Goal: Register for event/course

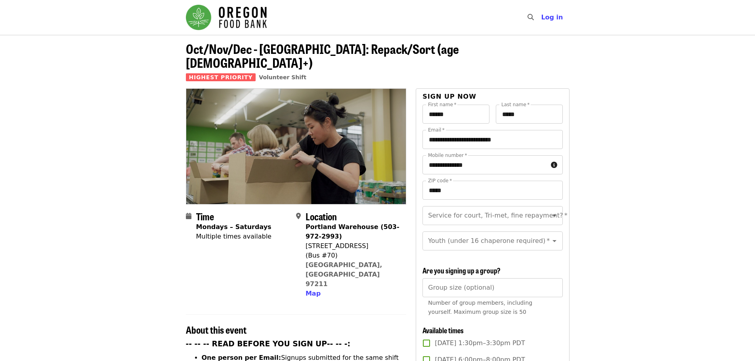
click at [225, 11] on img "Main navigation" at bounding box center [226, 17] width 81 height 25
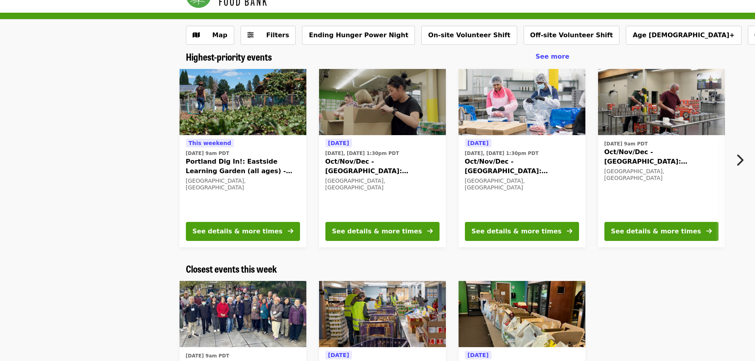
scroll to position [22, 0]
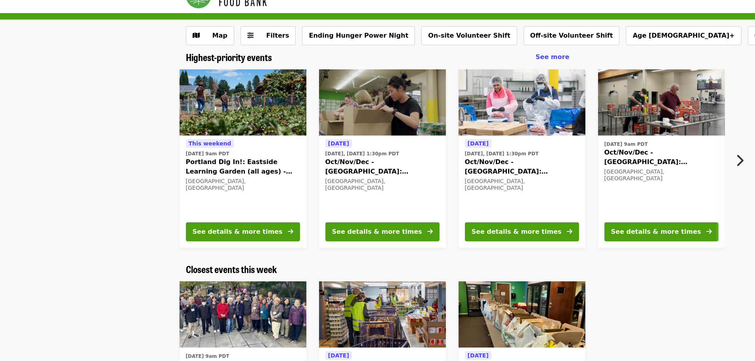
click at [731, 163] on button "Next item" at bounding box center [742, 160] width 26 height 22
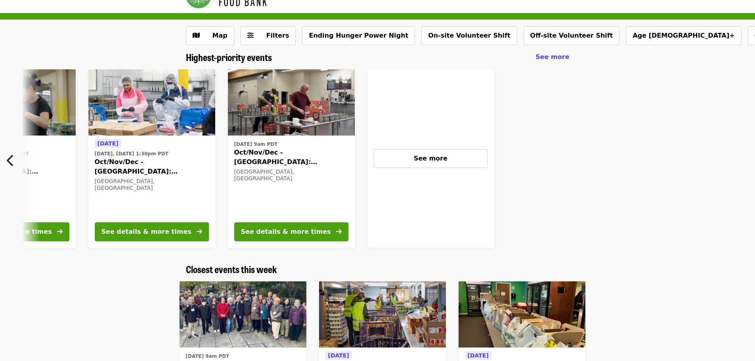
scroll to position [0, 371]
click at [387, 155] on div "See more" at bounding box center [430, 159] width 101 height 10
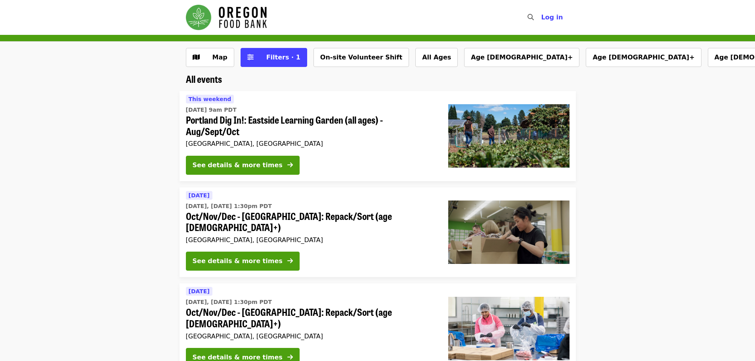
drag, startPoint x: 0, startPoint y: 0, endPoint x: 84, endPoint y: 252, distance: 265.5
click at [84, 252] on li "Today Today, Oct 9 @ 1:30pm PDT Oct/Nov/Dec - Portland: Repack/Sort (age 8+) Po…" at bounding box center [377, 233] width 755 height 90
click at [247, 56] on icon "sliders-h icon" at bounding box center [250, 58] width 6 height 8
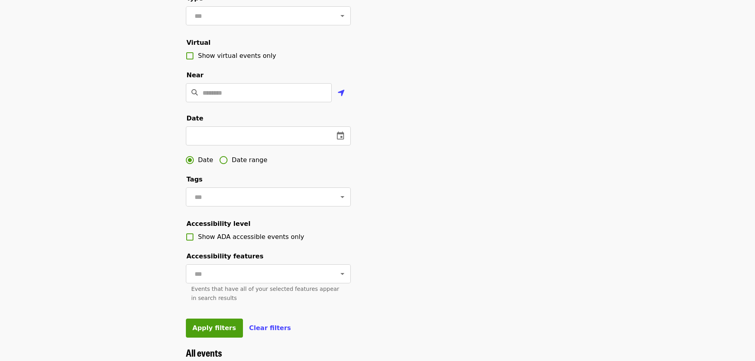
scroll to position [205, 0]
